Goal: Use online tool/utility: Utilize a website feature to perform a specific function

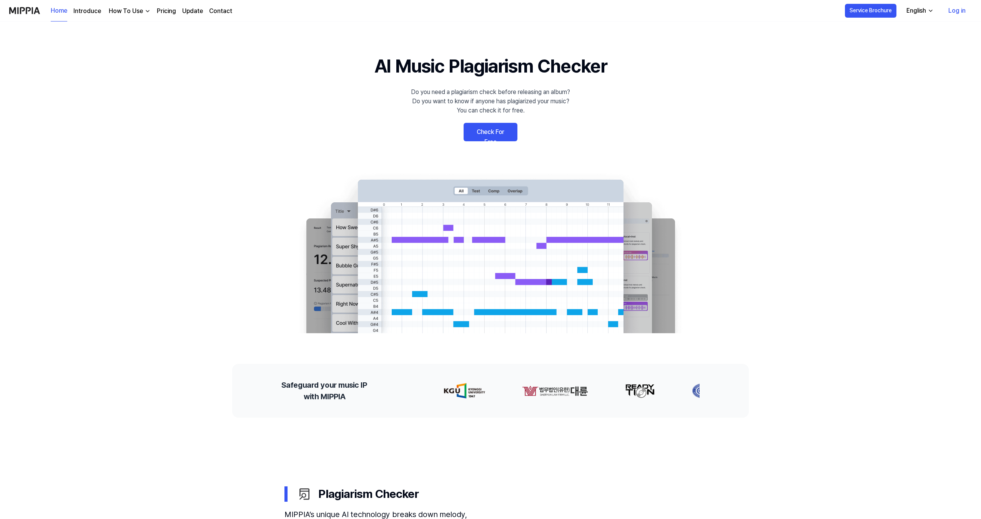
click at [495, 134] on link "Check For Free" at bounding box center [490, 132] width 54 height 18
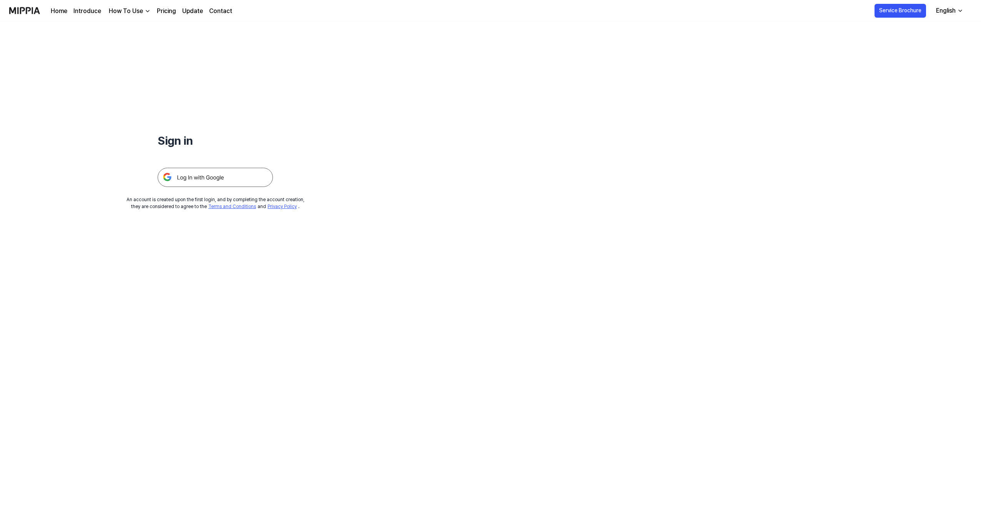
click at [198, 183] on img at bounding box center [215, 177] width 115 height 19
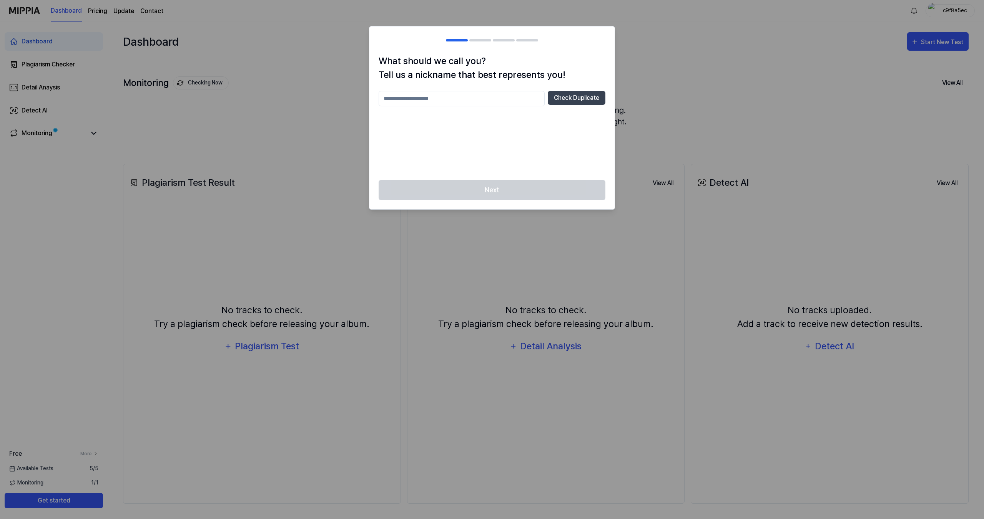
click at [413, 97] on input "text" at bounding box center [461, 98] width 166 height 15
drag, startPoint x: 453, startPoint y: 100, endPoint x: 259, endPoint y: 75, distance: 195.3
click at [259, 75] on body "Dashboard Pricing Update Contact c9f8a5ec Dashboard Plagiarism Checker Detail A…" at bounding box center [492, 259] width 984 height 519
type input "*********"
click at [566, 98] on button "Check Duplicate" at bounding box center [577, 98] width 58 height 14
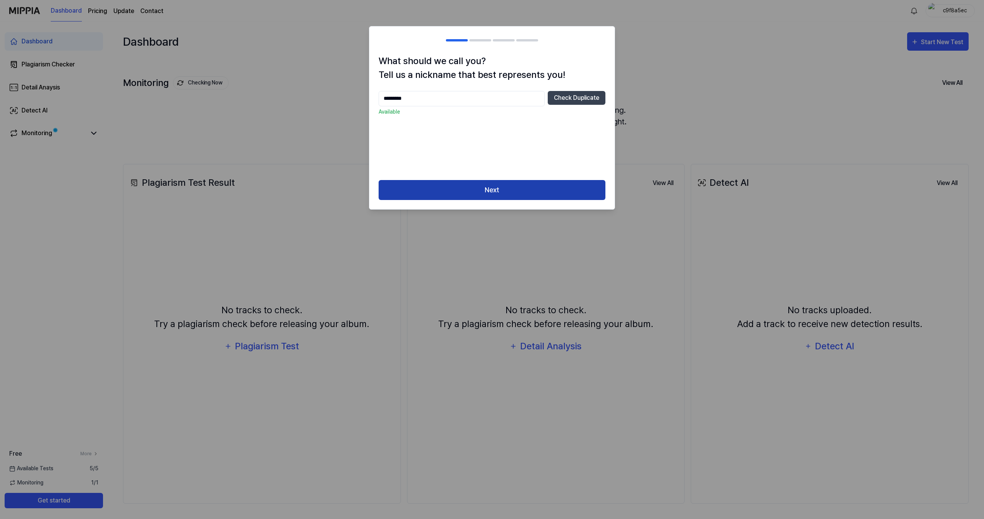
click at [547, 190] on button "Next" at bounding box center [491, 190] width 227 height 20
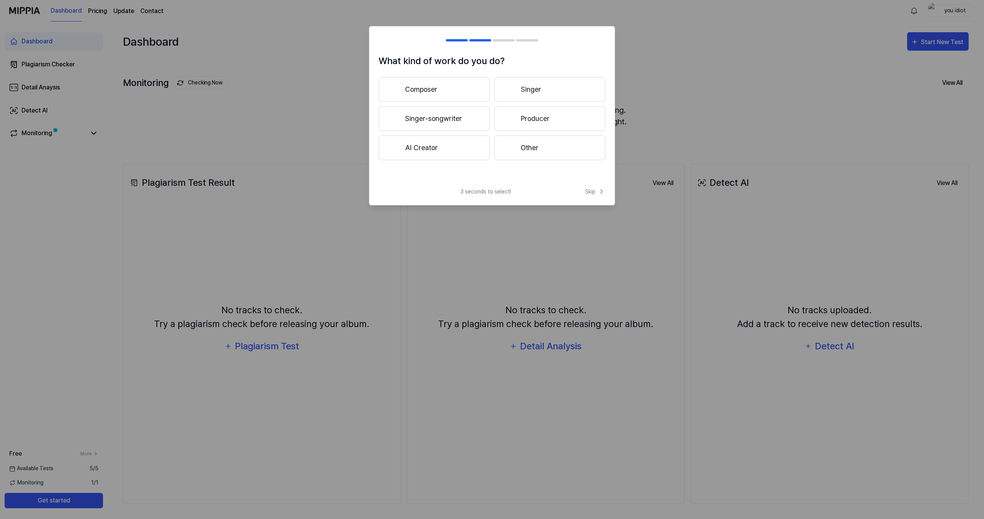
click at [555, 123] on button "Producer" at bounding box center [549, 118] width 111 height 25
click at [592, 194] on span "Skip" at bounding box center [595, 192] width 20 height 8
click at [458, 143] on button "Other" at bounding box center [433, 151] width 110 height 25
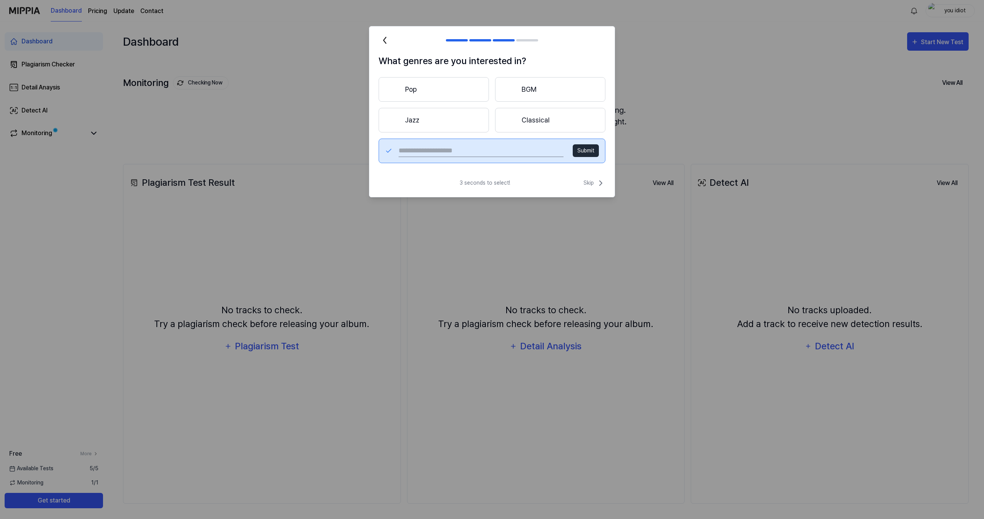
click at [478, 150] on input "text" at bounding box center [480, 151] width 165 height 12
click at [476, 149] on input "text" at bounding box center [480, 151] width 165 height 12
type input "****"
click at [586, 153] on button "Submit" at bounding box center [585, 150] width 26 height 13
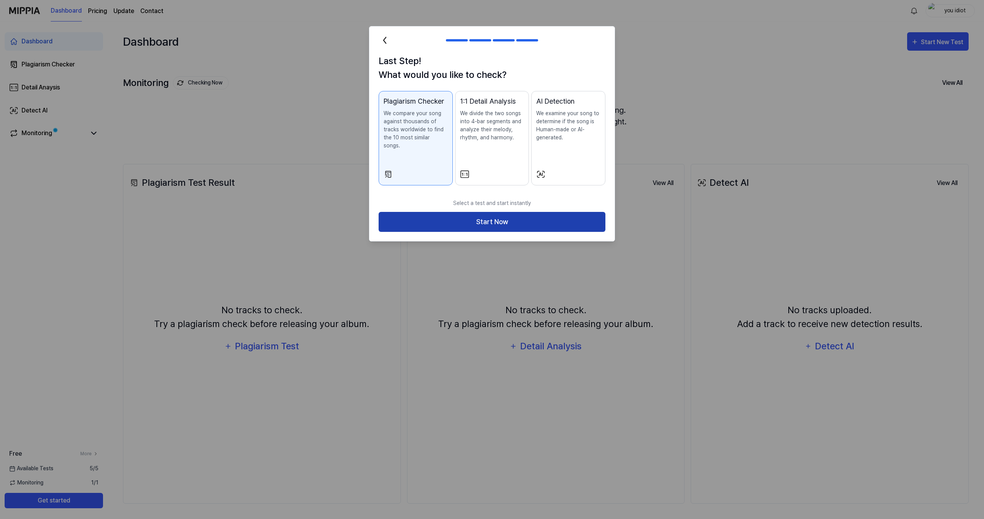
click at [529, 212] on button "Start Now" at bounding box center [491, 222] width 227 height 20
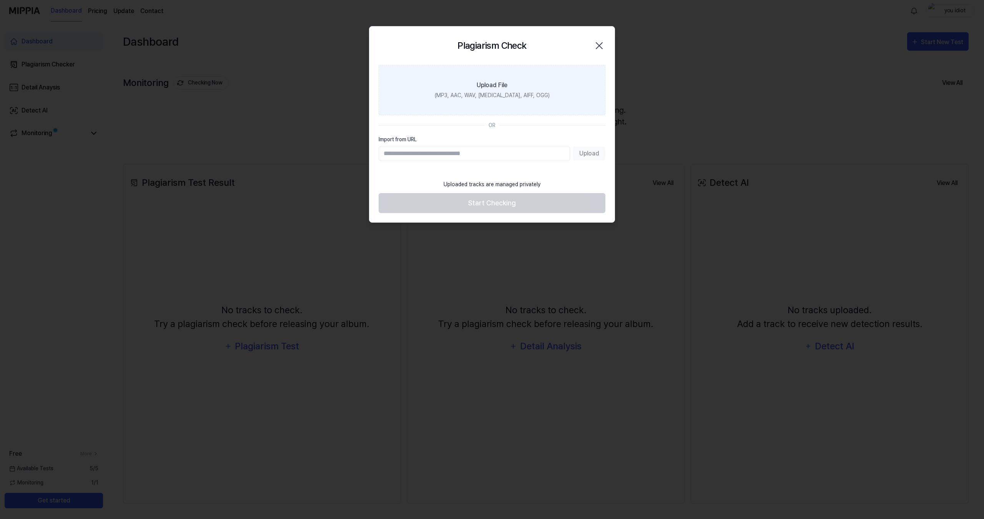
click at [497, 106] on label "Upload File (MP3, AAC, WAV, [MEDICAL_DATA], AIFF, OGG)" at bounding box center [491, 90] width 227 height 50
click at [0, 0] on input "Upload File (MP3, AAC, WAV, [MEDICAL_DATA], AIFF, OGG)" at bounding box center [0, 0] width 0 height 0
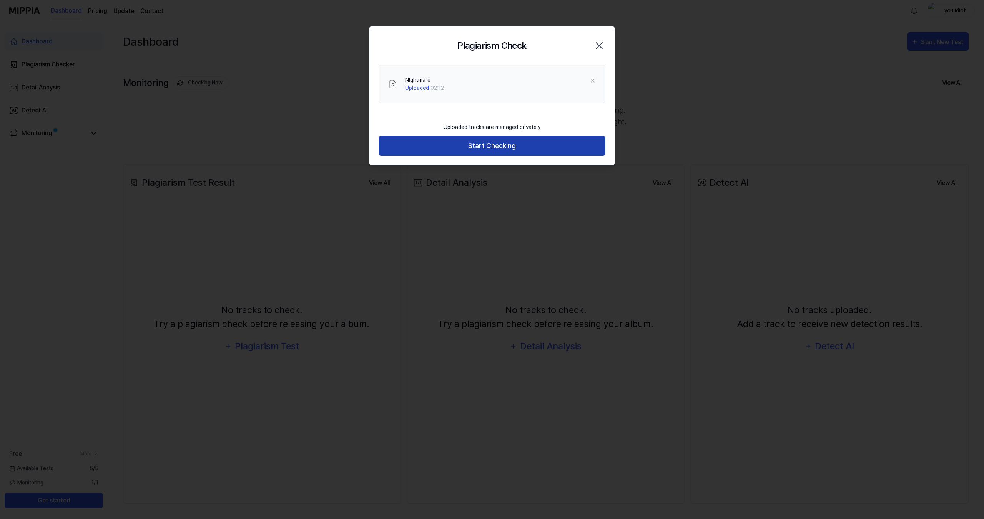
click at [551, 143] on button "Start Checking" at bounding box center [491, 146] width 227 height 20
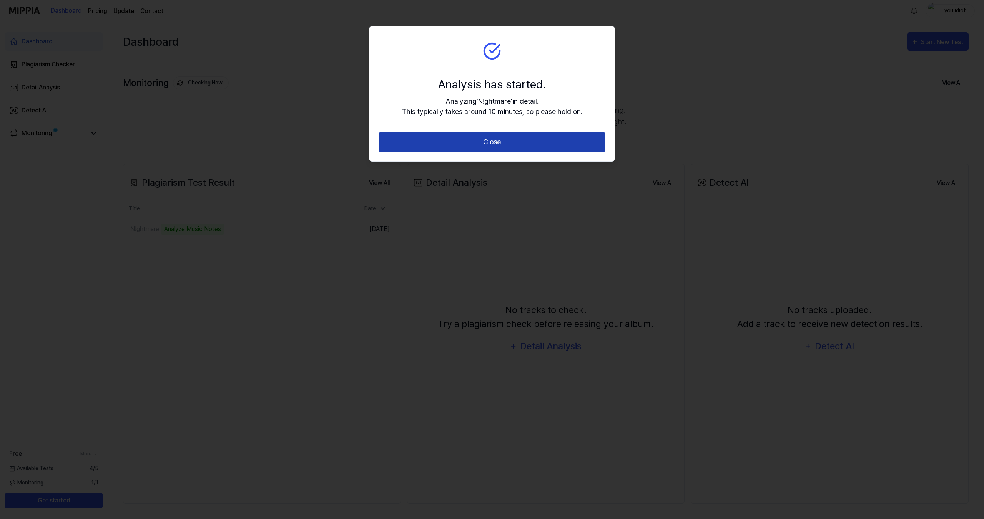
click at [585, 139] on button "Close" at bounding box center [491, 142] width 227 height 20
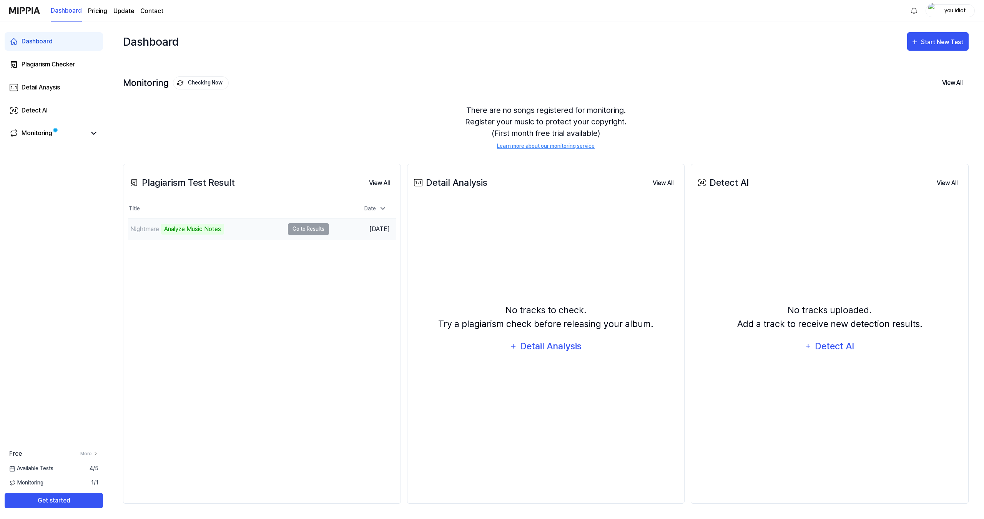
click at [302, 230] on td "N!ghtmare Analyze Music Notes Go to Results" at bounding box center [228, 230] width 201 height 22
click at [304, 229] on td "N!ghtmare Analyze Music Notes Go to Results" at bounding box center [228, 230] width 201 height 22
